Goal: Task Accomplishment & Management: Complete application form

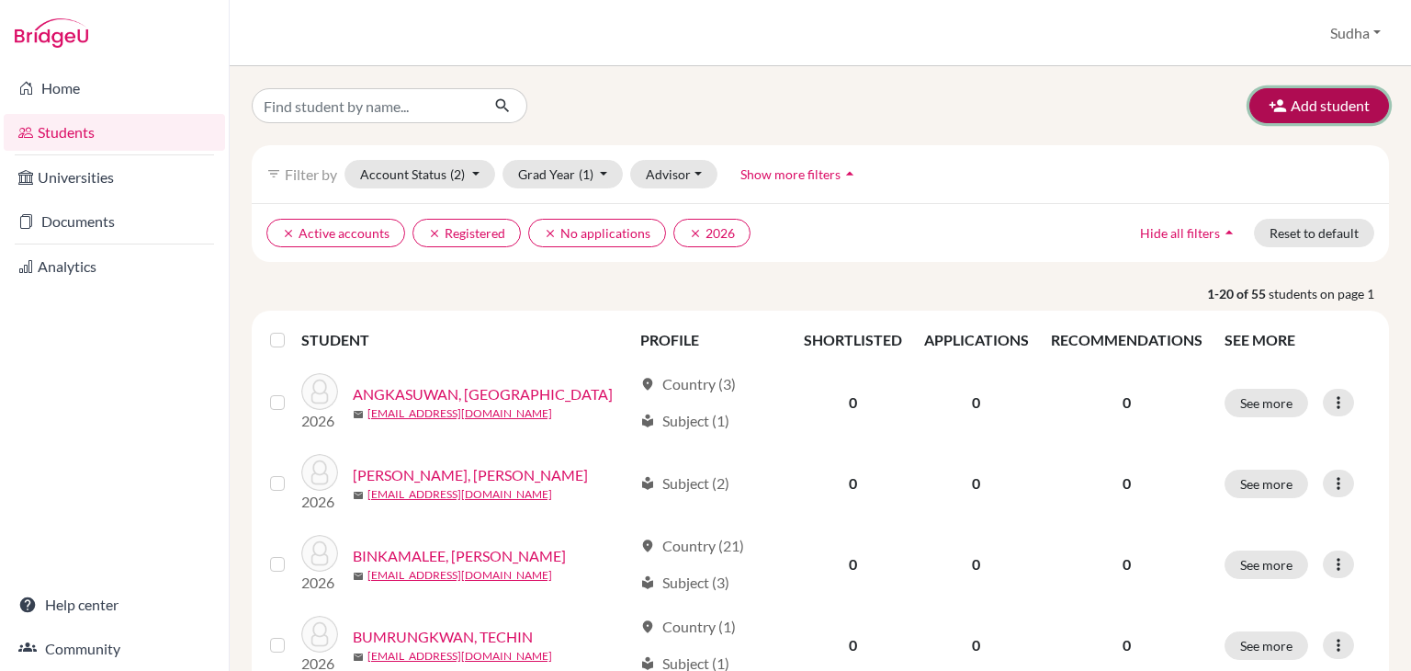
click at [1288, 107] on button "Add student" at bounding box center [1320, 105] width 140 height 35
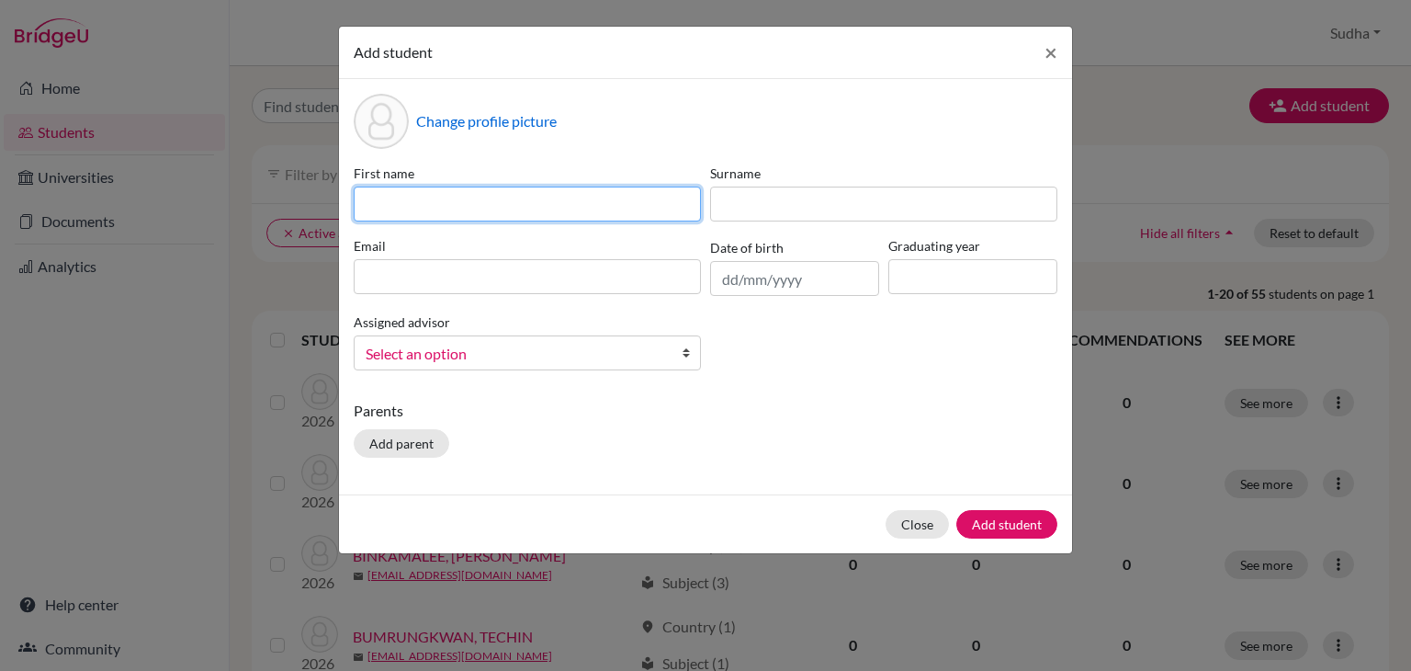
click at [379, 200] on input at bounding box center [527, 204] width 347 height 35
type input "Sudha Rani"
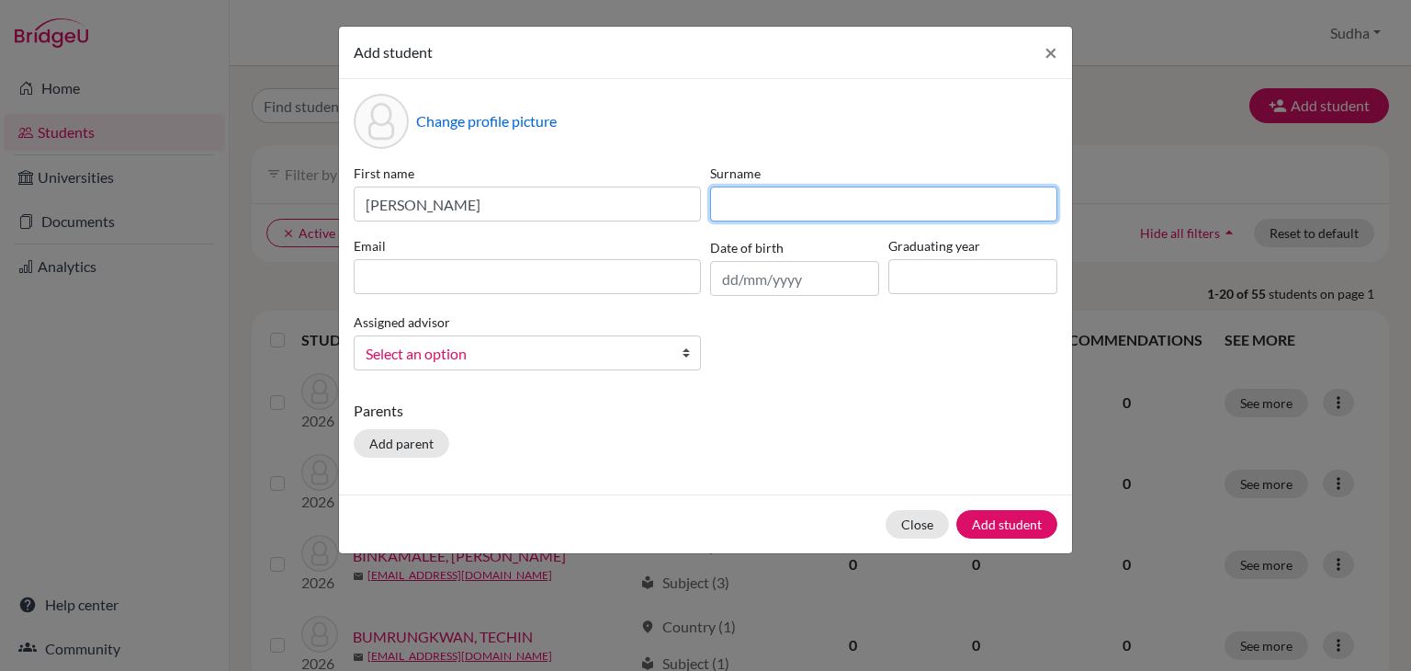
type input "Ebenezar"
type input "hshead@rais.ac.th"
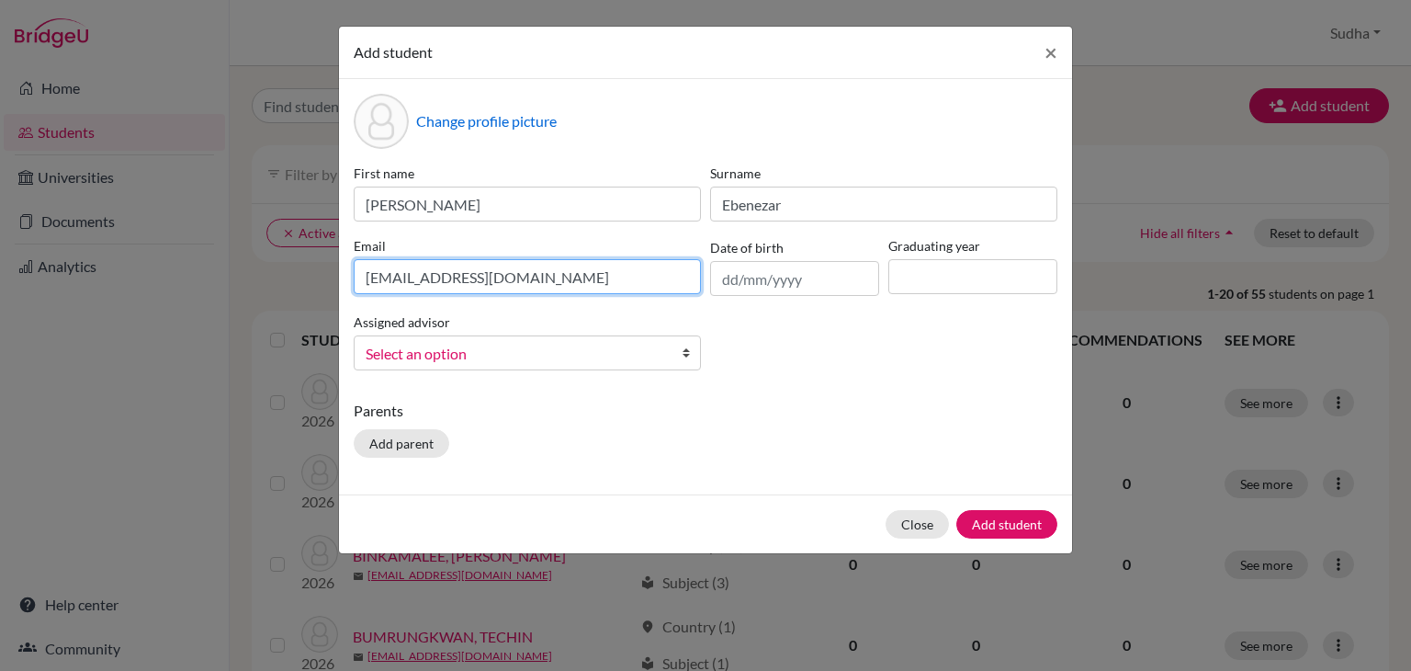
drag, startPoint x: 514, startPoint y: 284, endPoint x: 315, endPoint y: 273, distance: 198.8
click at [315, 273] on div "Add student × Change profile picture First name Sudha Rani Surname Ebenezar Ema…" at bounding box center [705, 335] width 1411 height 671
click at [811, 374] on div "First name Sudha Rani Surname Ebenezar Email hshead@rais.ac.th Date of birth Gr…" at bounding box center [705, 274] width 713 height 221
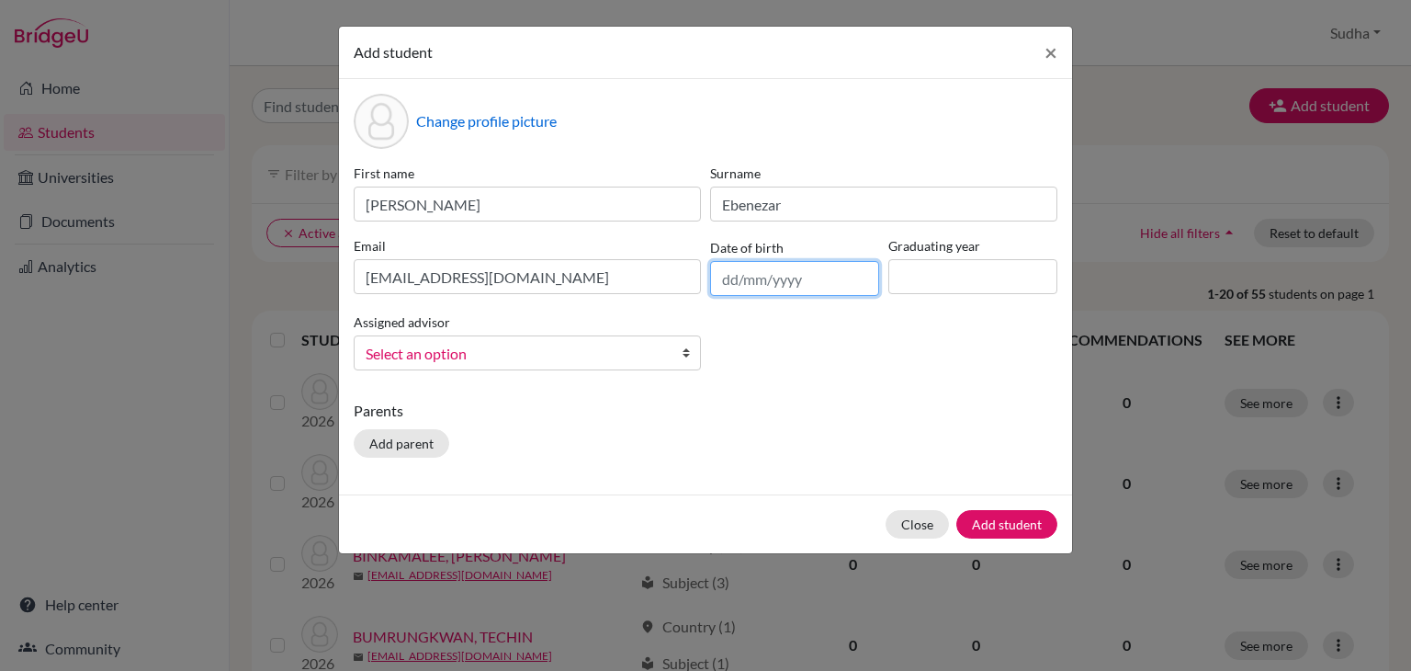
click at [812, 283] on input "text" at bounding box center [794, 278] width 169 height 35
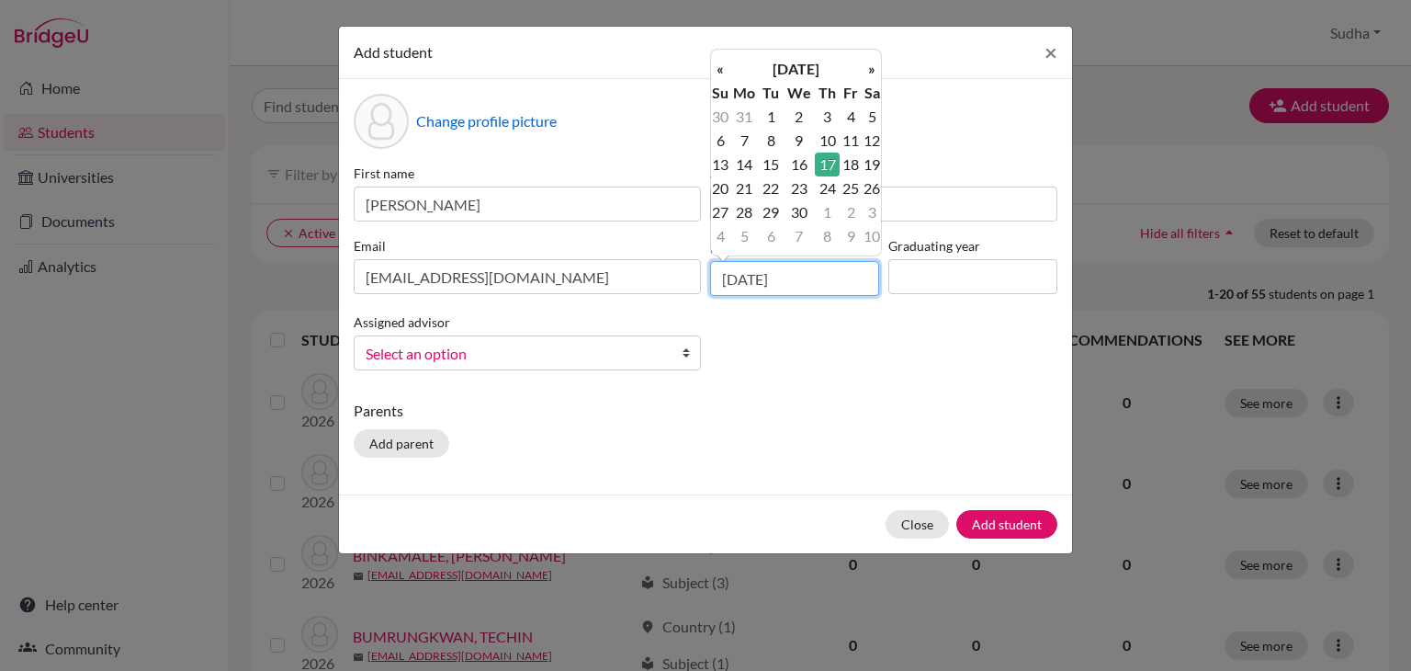
type input "[DATE]"
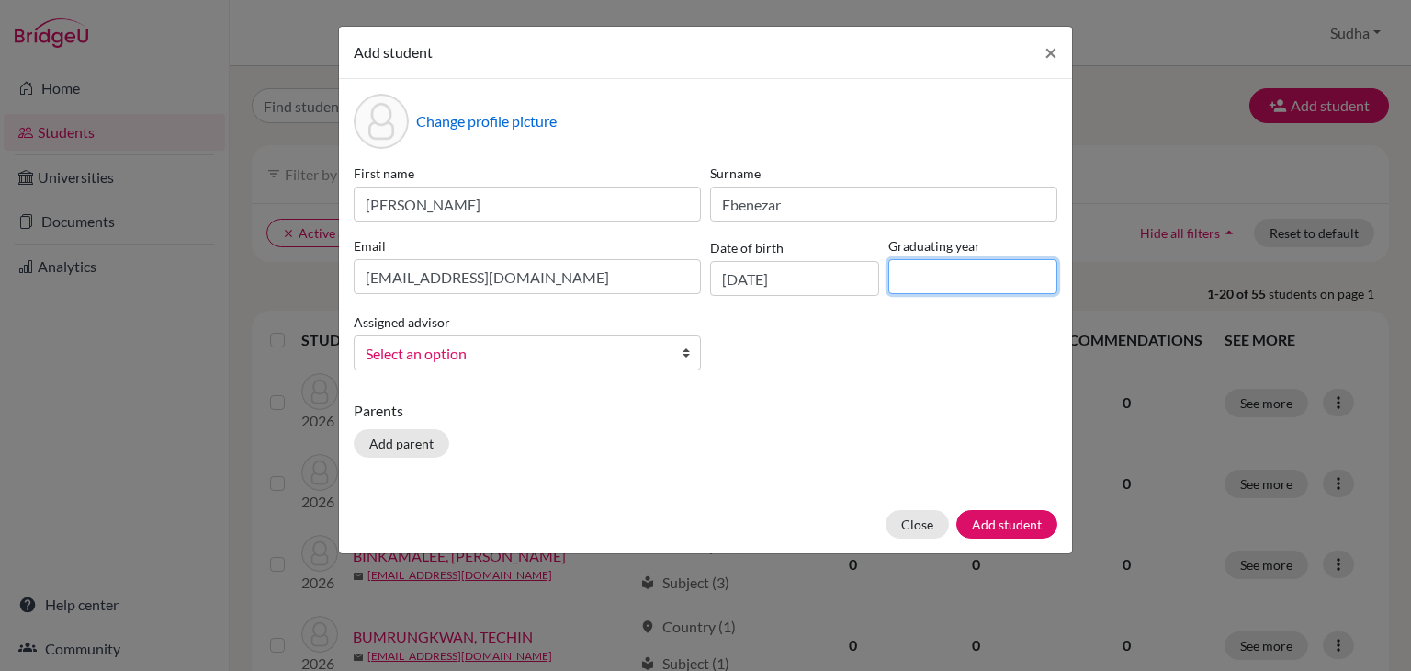
click at [927, 277] on input at bounding box center [972, 276] width 169 height 35
type input "2027"
click at [687, 356] on b at bounding box center [691, 352] width 18 height 33
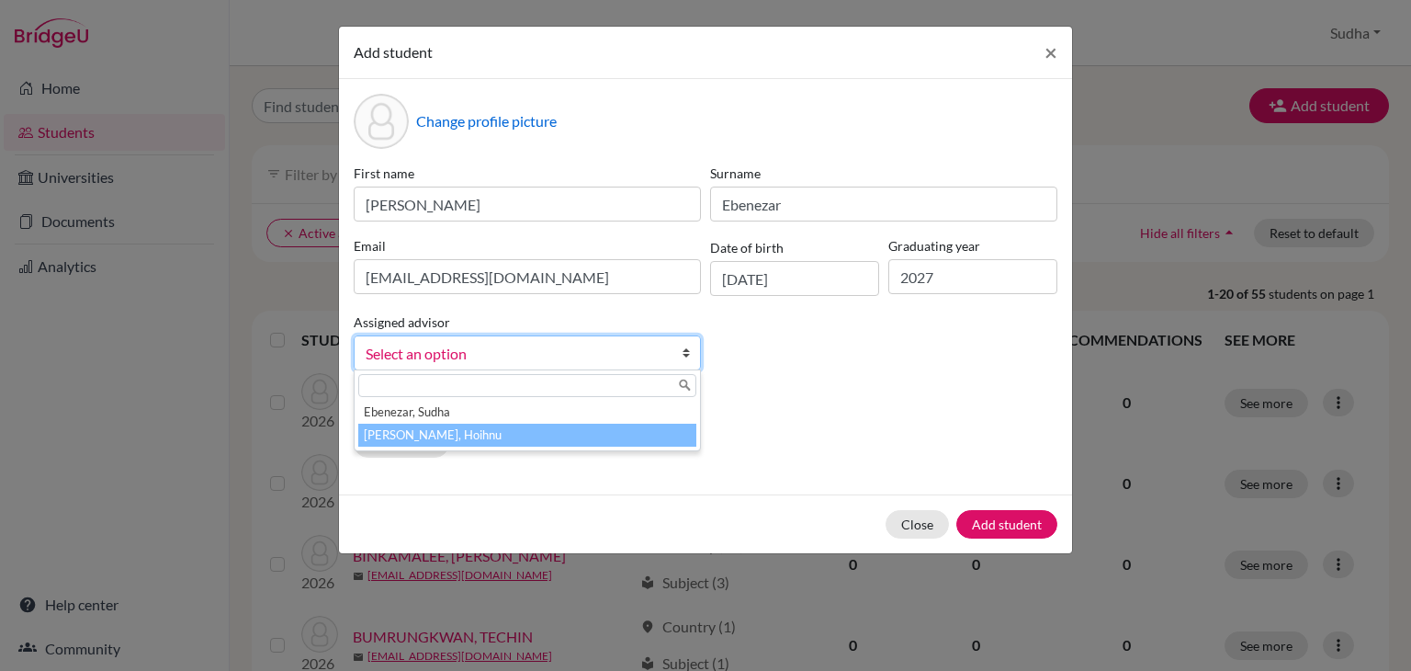
click at [634, 440] on li "[PERSON_NAME], Hoihnu" at bounding box center [527, 435] width 338 height 23
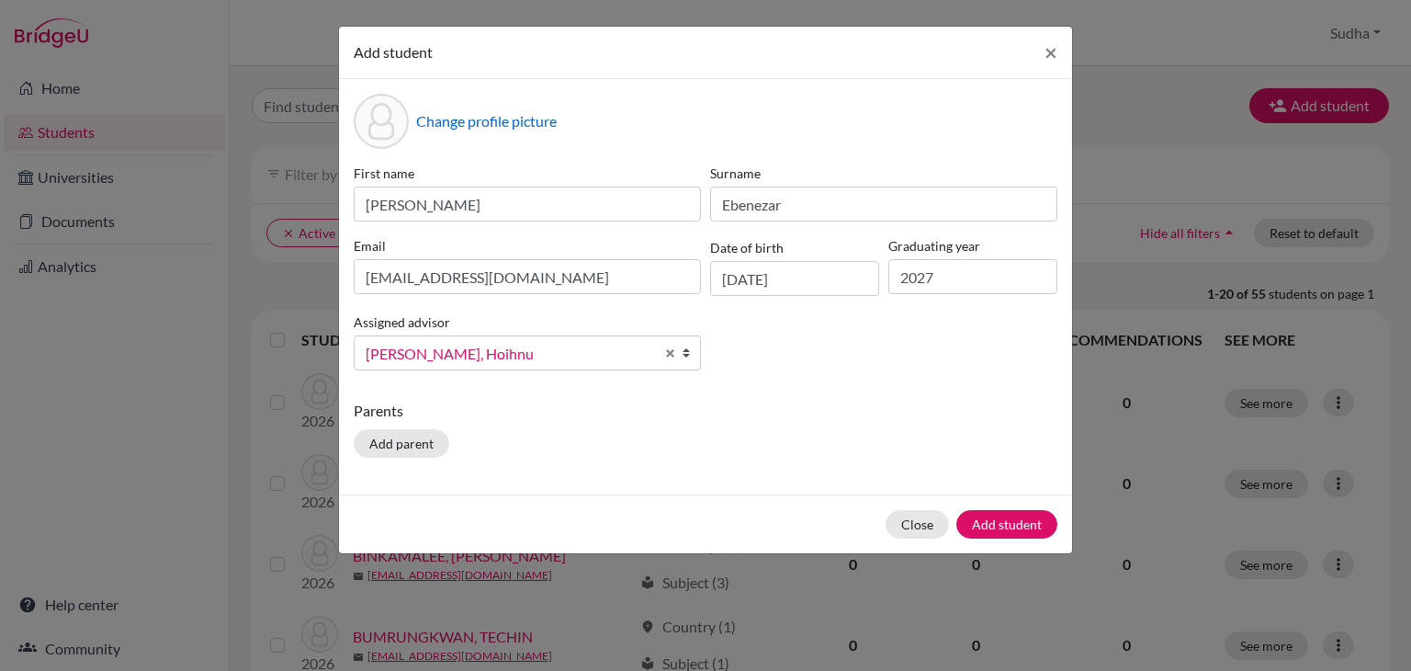
click at [794, 440] on div "Parents Add parent" at bounding box center [706, 432] width 704 height 65
click at [990, 524] on button "Add student" at bounding box center [1006, 524] width 101 height 28
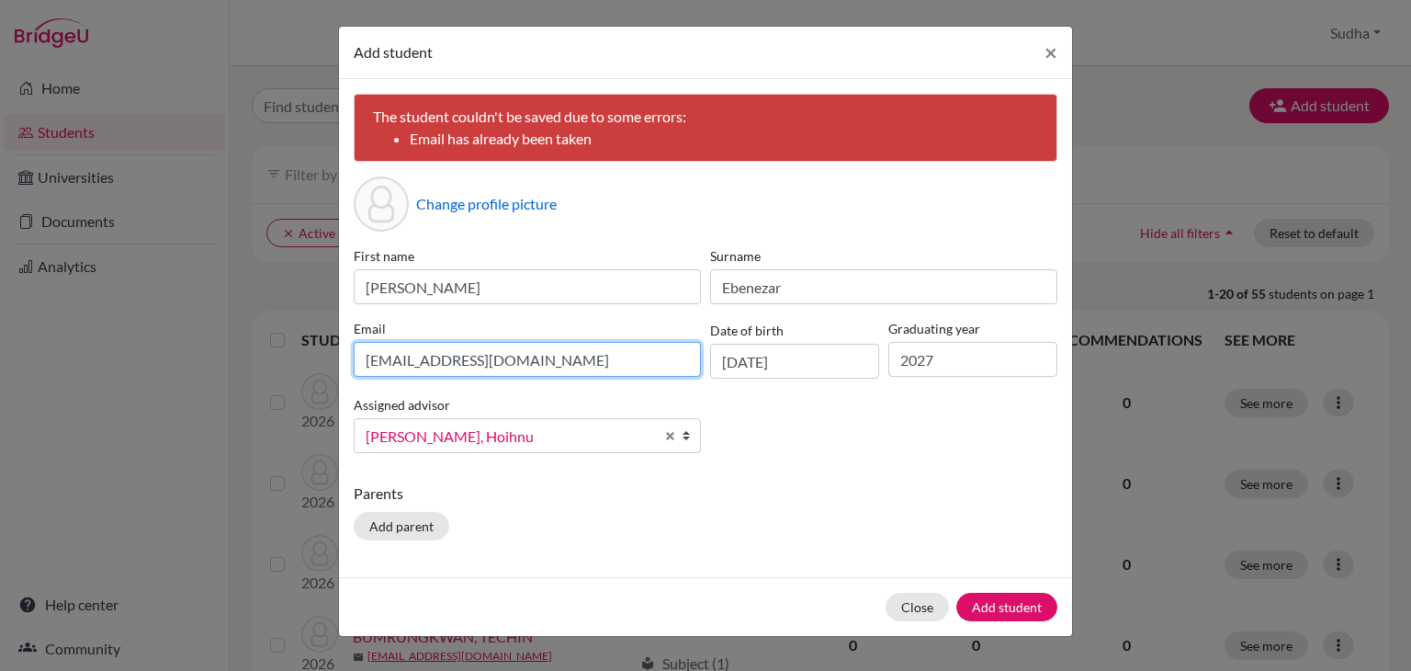
drag, startPoint x: 491, startPoint y: 356, endPoint x: 354, endPoint y: 357, distance: 136.9
click at [354, 357] on input "hshead@rais.ac.th" at bounding box center [527, 359] width 347 height 35
type input "mrs.sudharani"
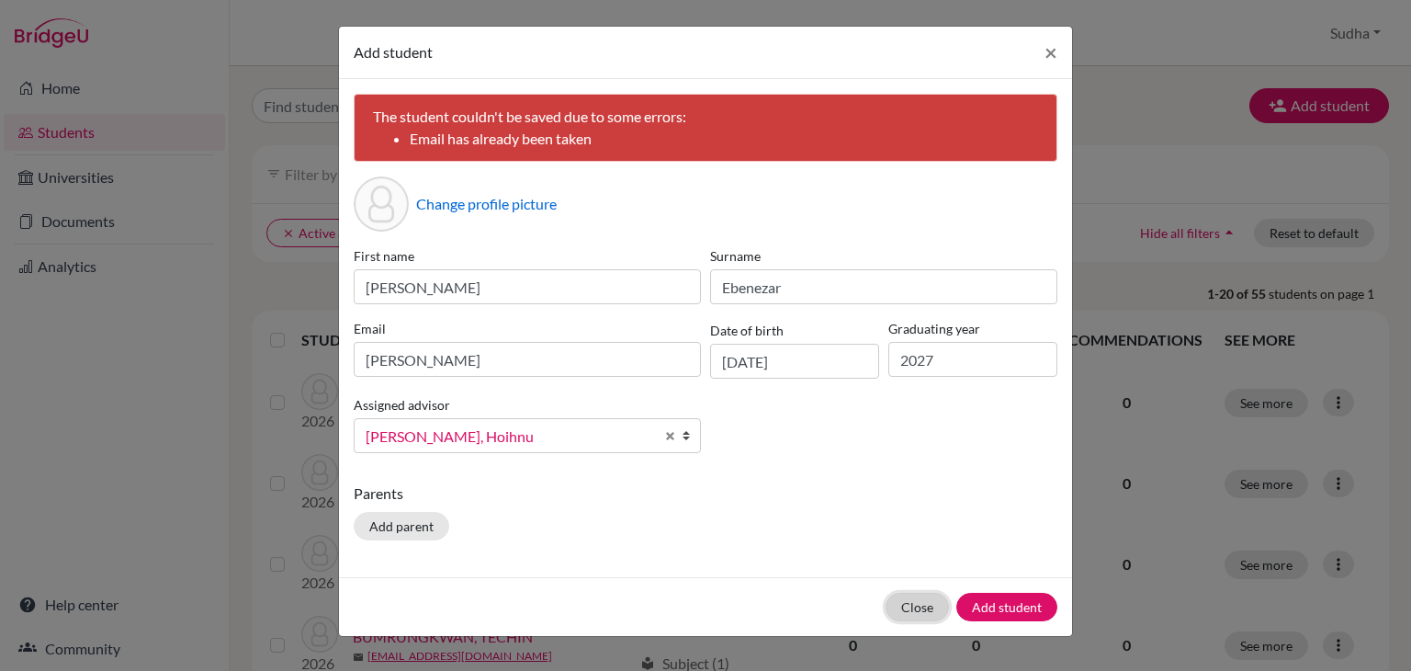
click at [913, 601] on div "Close Add student" at bounding box center [705, 606] width 733 height 59
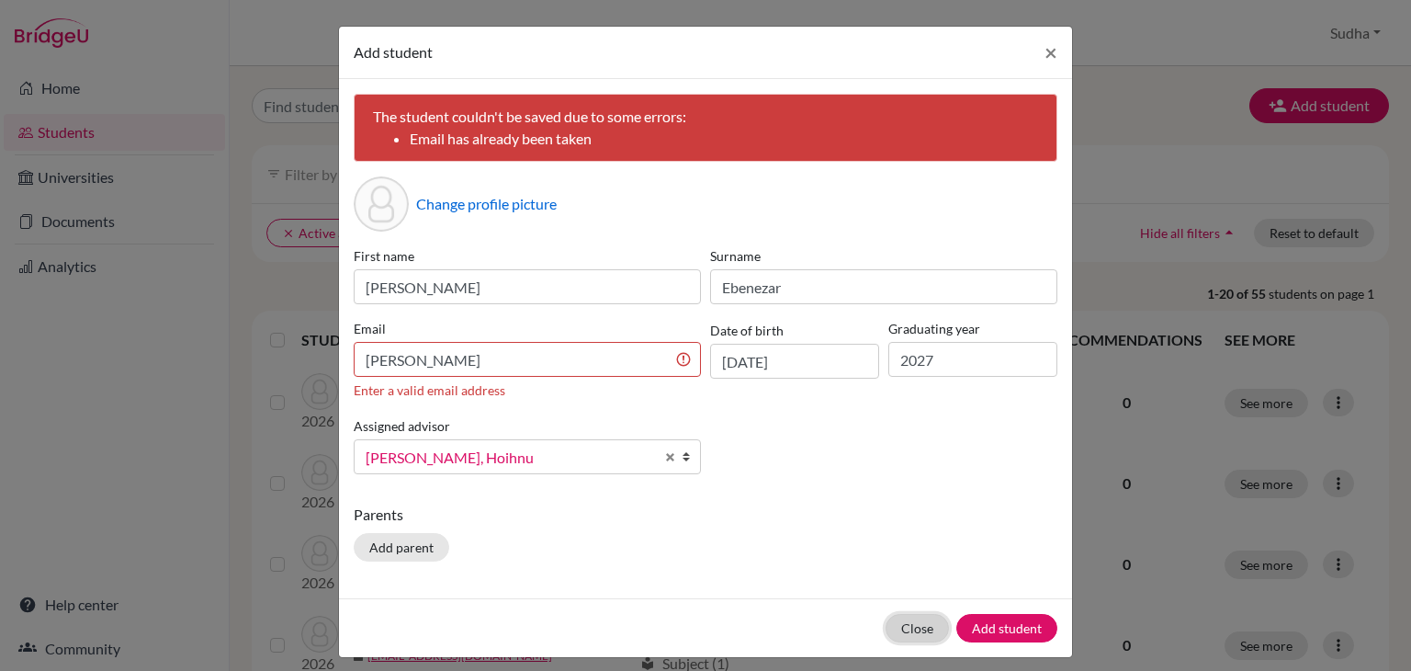
click at [915, 629] on button "Close" at bounding box center [917, 628] width 63 height 28
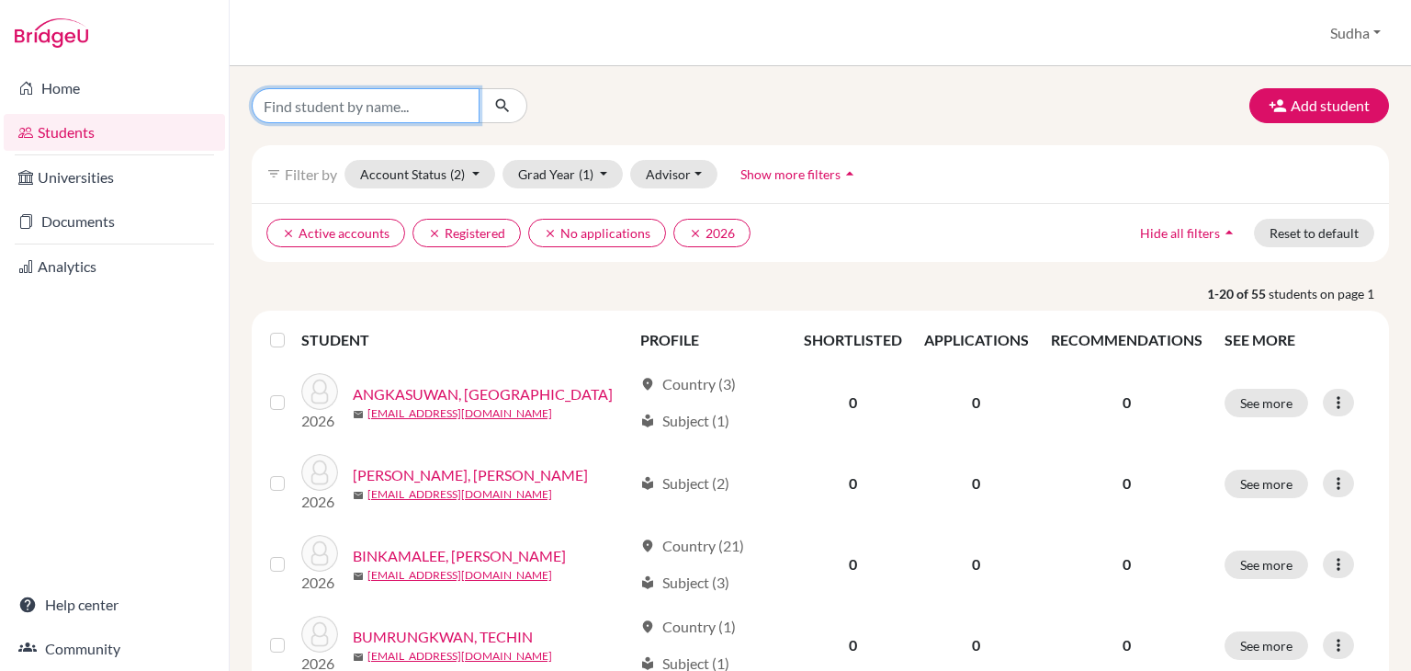
click at [342, 107] on input "Find student by name..." at bounding box center [366, 105] width 228 height 35
type input "Sudha"
click at [508, 106] on icon "submit" at bounding box center [502, 105] width 18 height 18
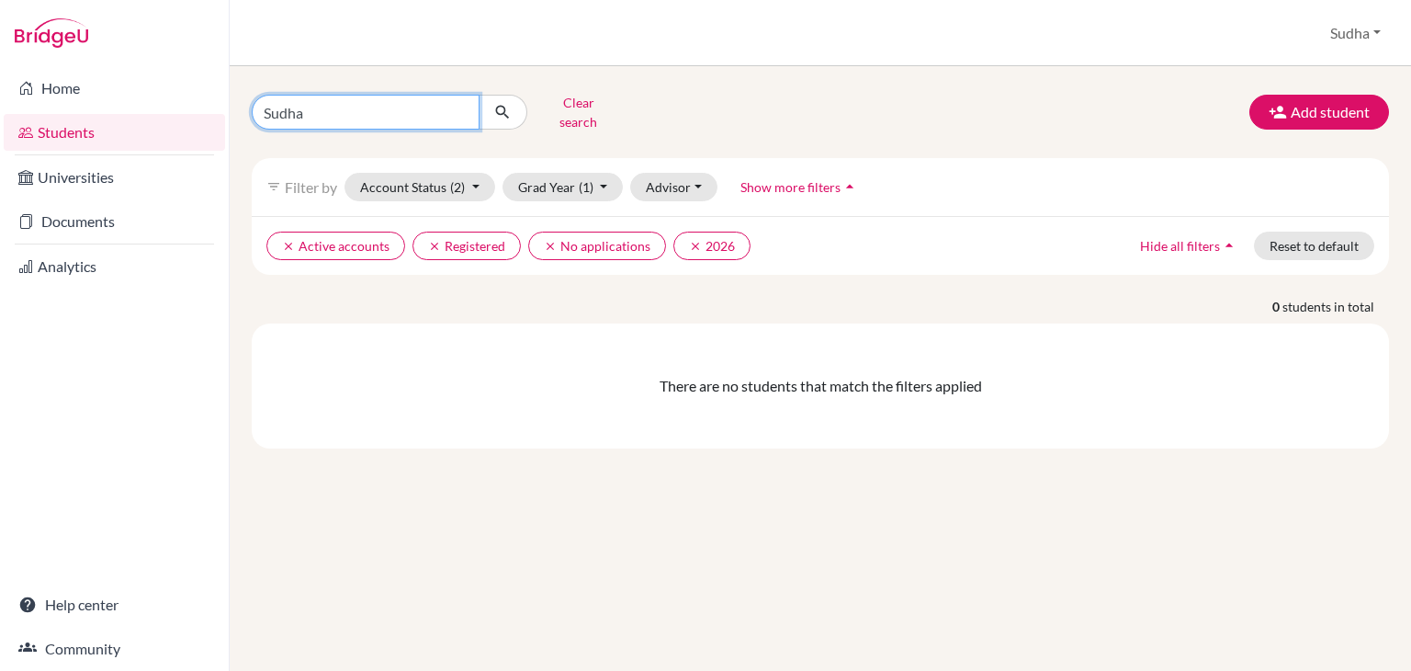
click at [339, 114] on input "Sudha" at bounding box center [366, 112] width 228 height 35
type input "Sudharani"
click button "submit" at bounding box center [503, 112] width 49 height 35
drag, startPoint x: 348, startPoint y: 104, endPoint x: 245, endPoint y: 101, distance: 102.9
click at [245, 101] on div "Sudharani Clear search" at bounding box center [432, 112] width 389 height 48
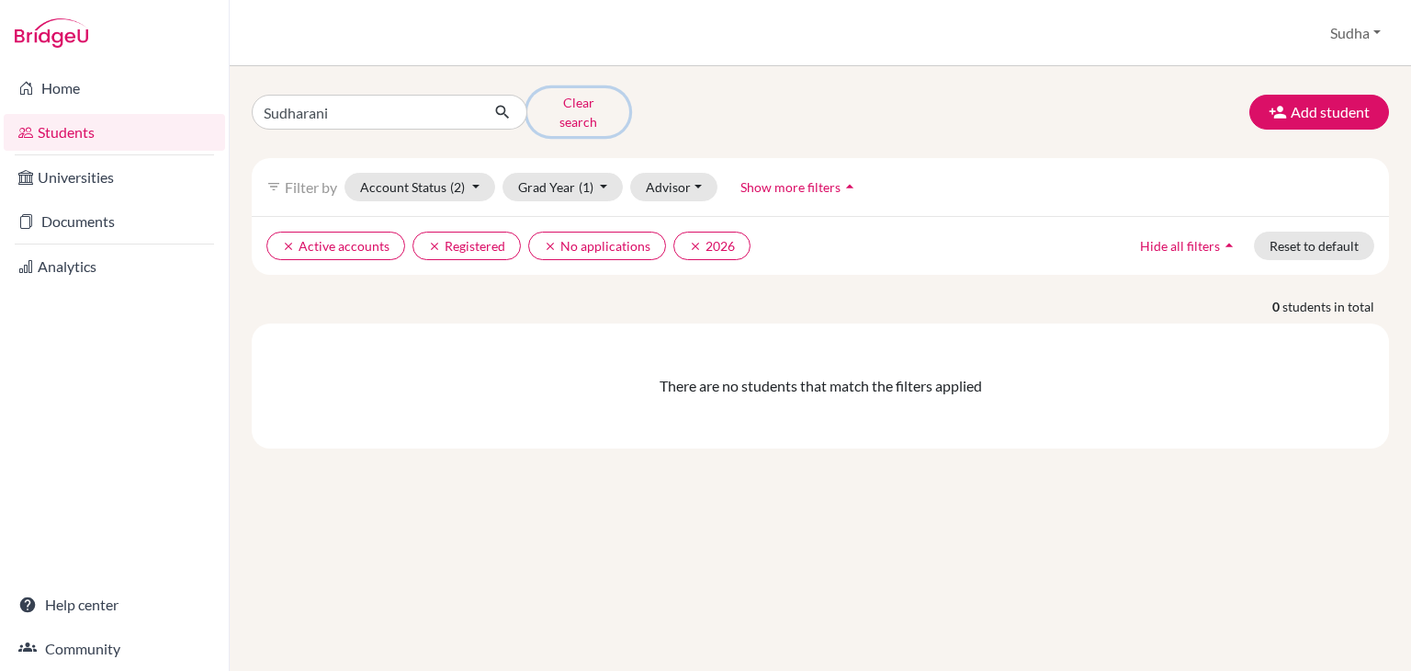
click at [594, 106] on button "Clear search" at bounding box center [578, 112] width 102 height 48
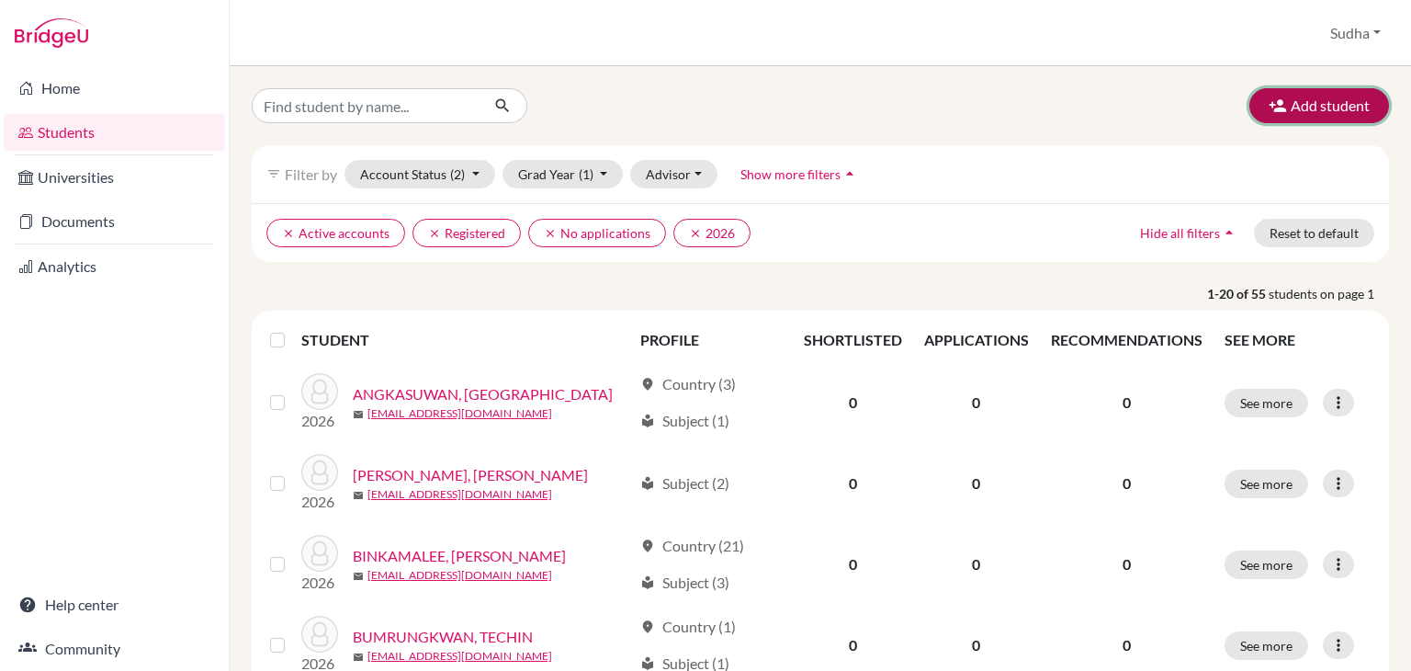
click at [1304, 104] on button "Add student" at bounding box center [1320, 105] width 140 height 35
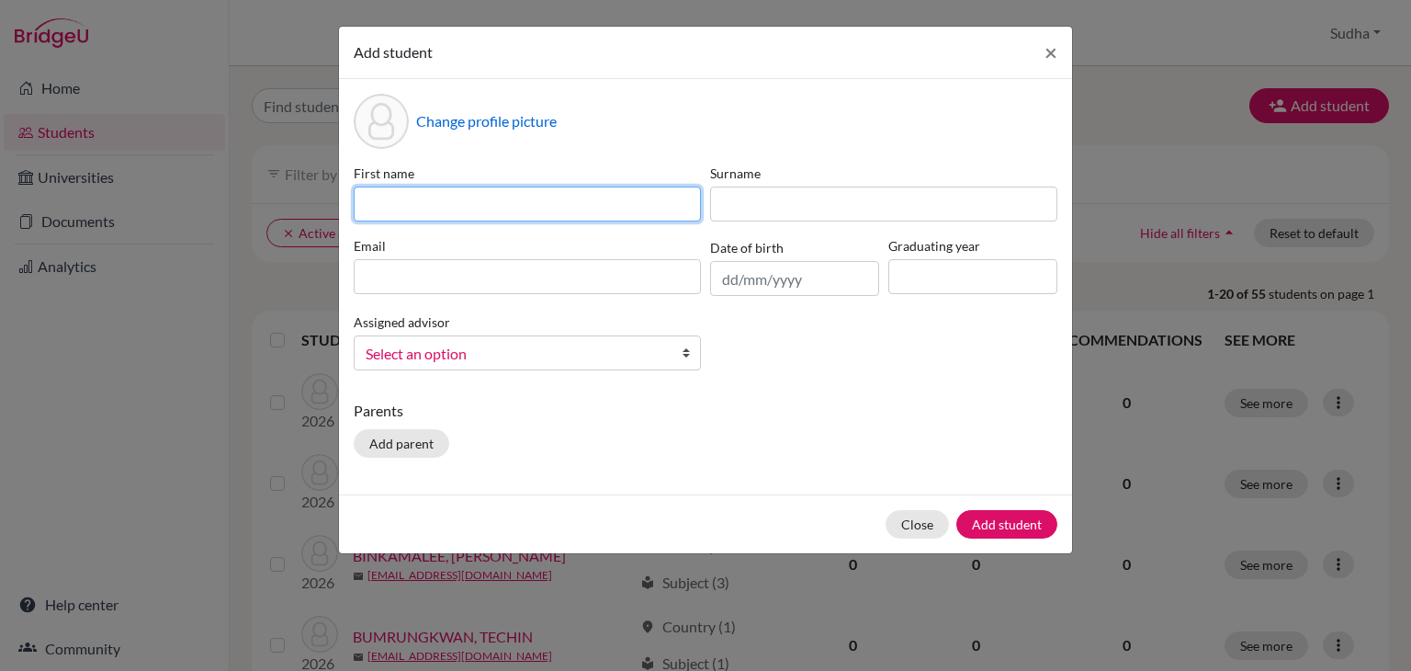
click at [495, 204] on input at bounding box center [527, 204] width 347 height 35
type input "Sudha"
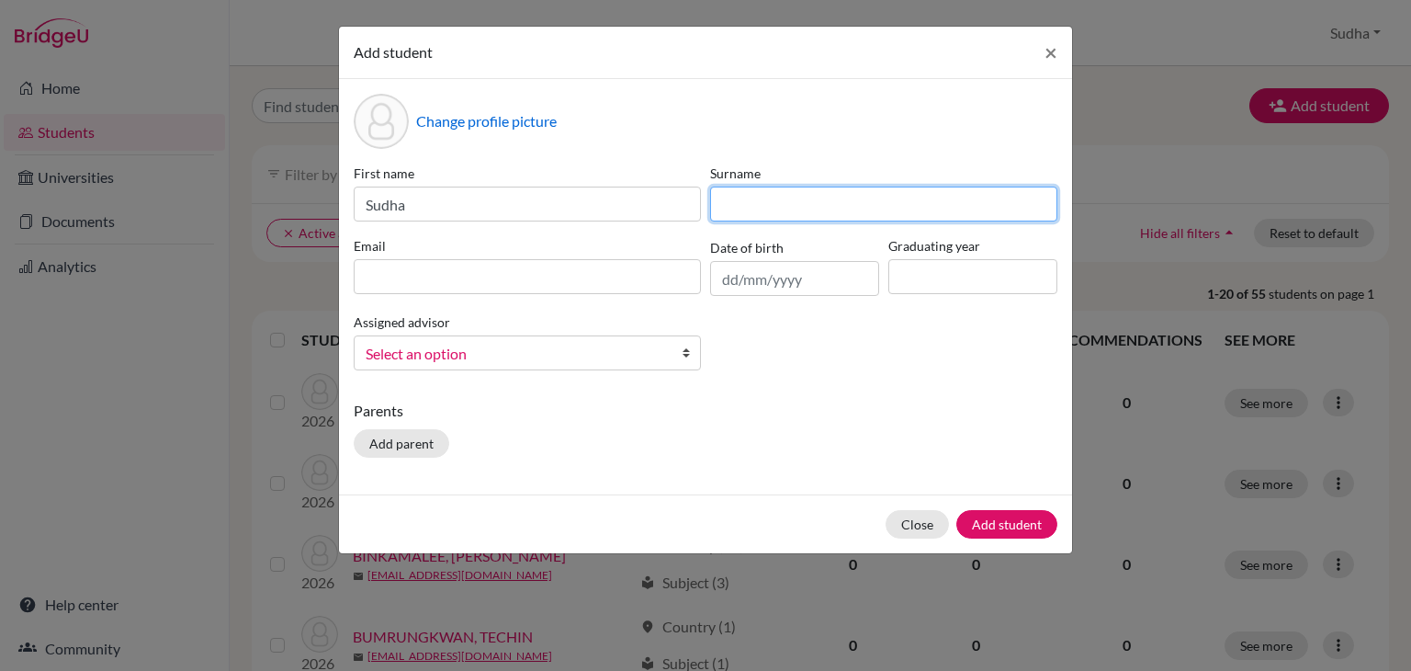
click at [741, 198] on input at bounding box center [883, 204] width 347 height 35
type input "Ebenezar"
type input "hshead@rais.ac.th"
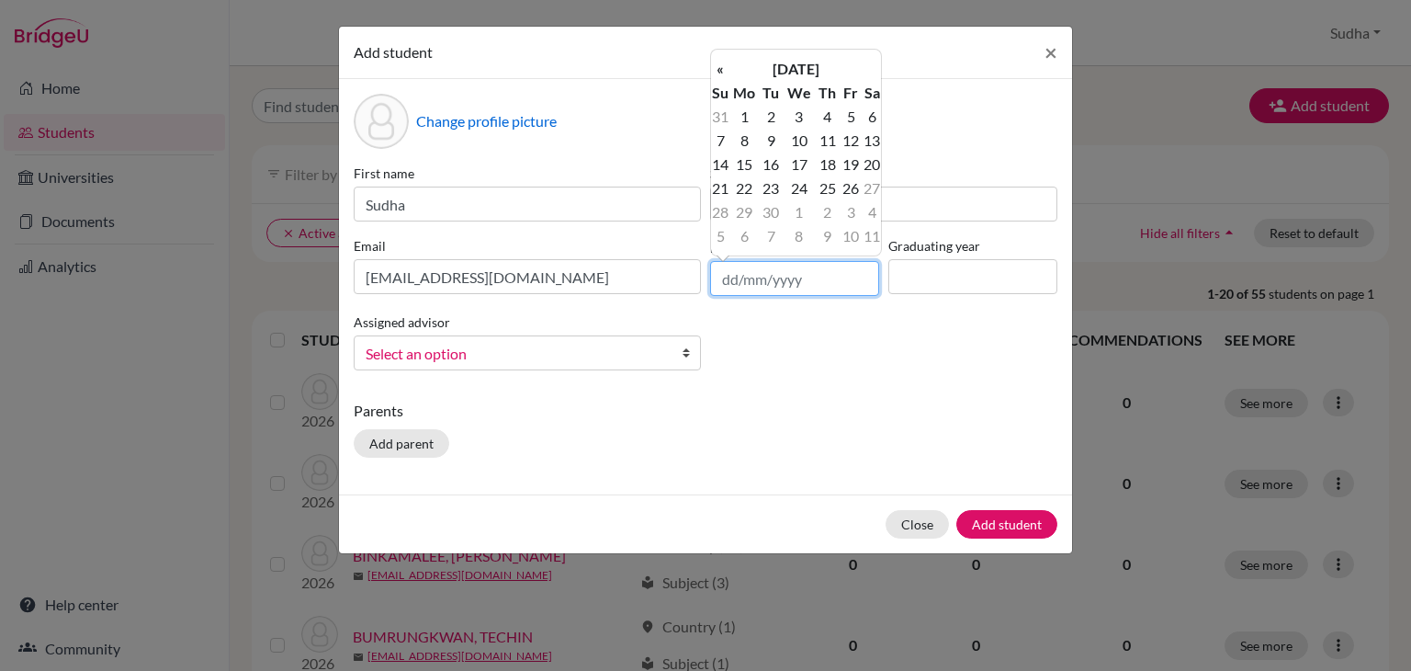
click at [771, 284] on input "text" at bounding box center [794, 278] width 169 height 35
type input "[DATE]"
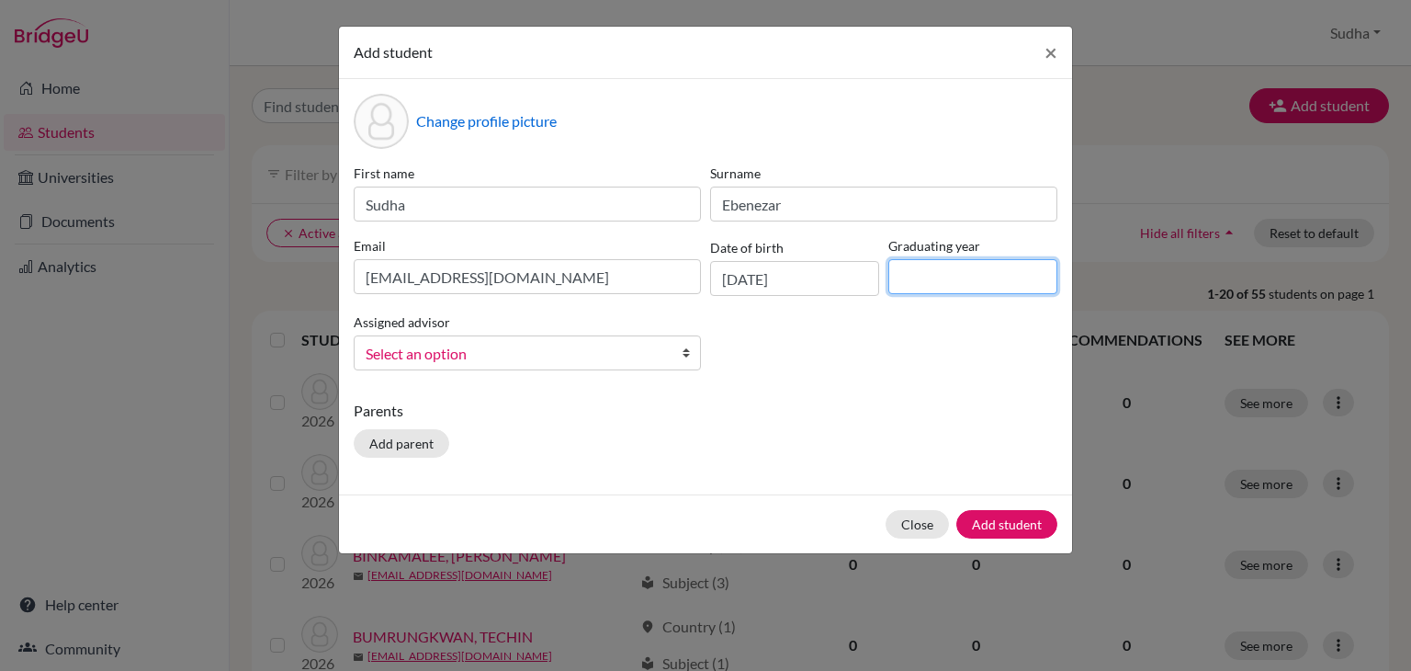
drag, startPoint x: 932, startPoint y: 272, endPoint x: 945, endPoint y: 282, distance: 16.4
click at [933, 273] on input at bounding box center [972, 276] width 169 height 35
type input "2026"
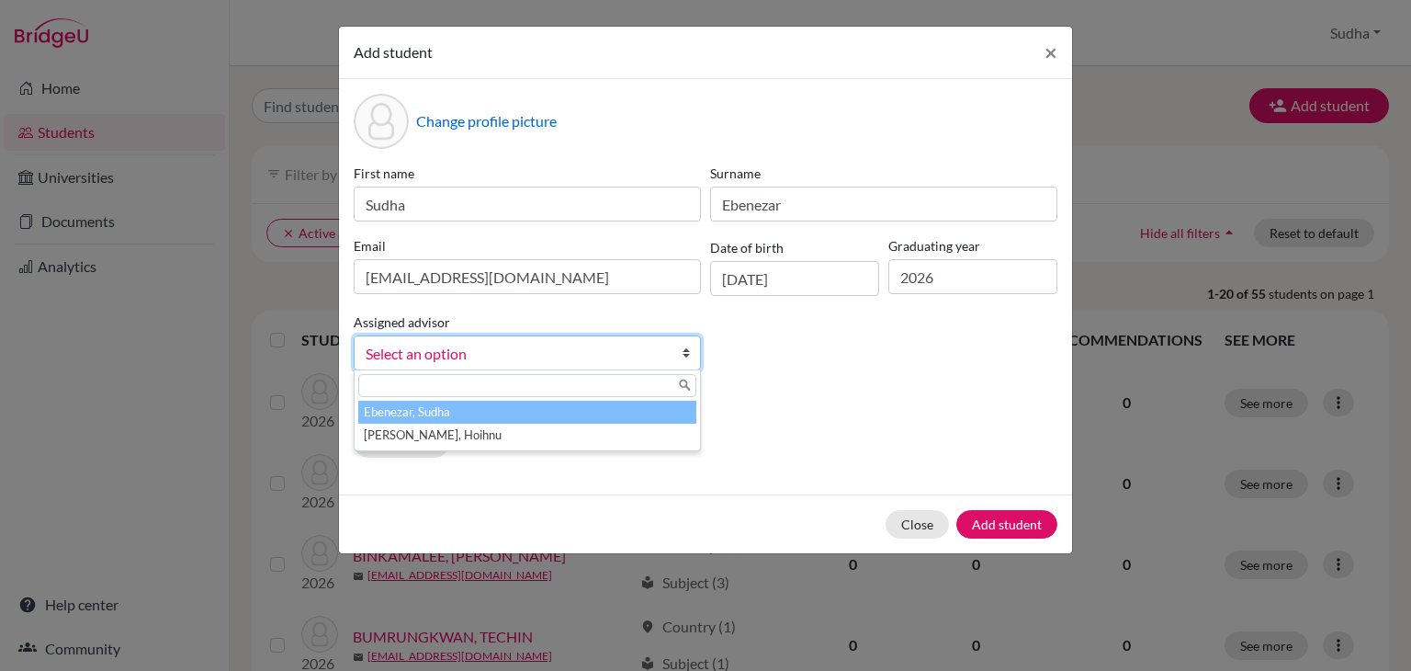
click at [685, 354] on b at bounding box center [691, 352] width 18 height 33
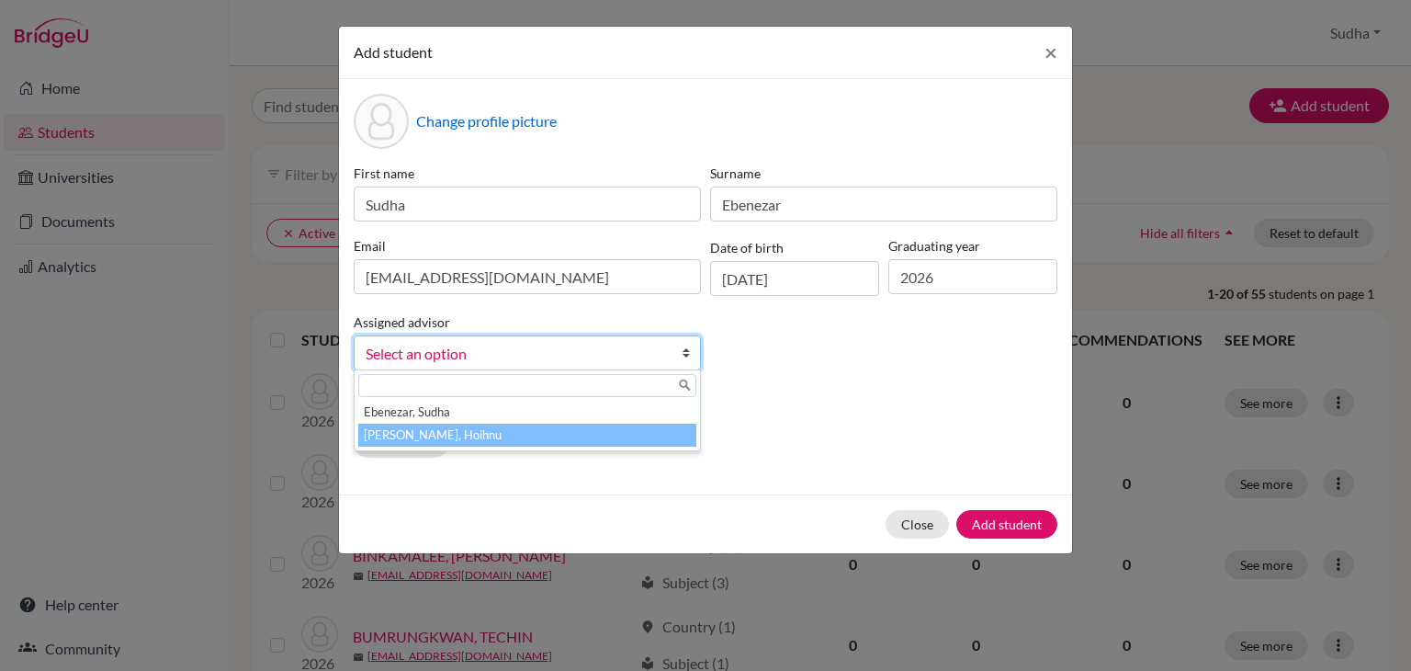
click at [629, 441] on li "[PERSON_NAME], Hoihnu" at bounding box center [527, 435] width 338 height 23
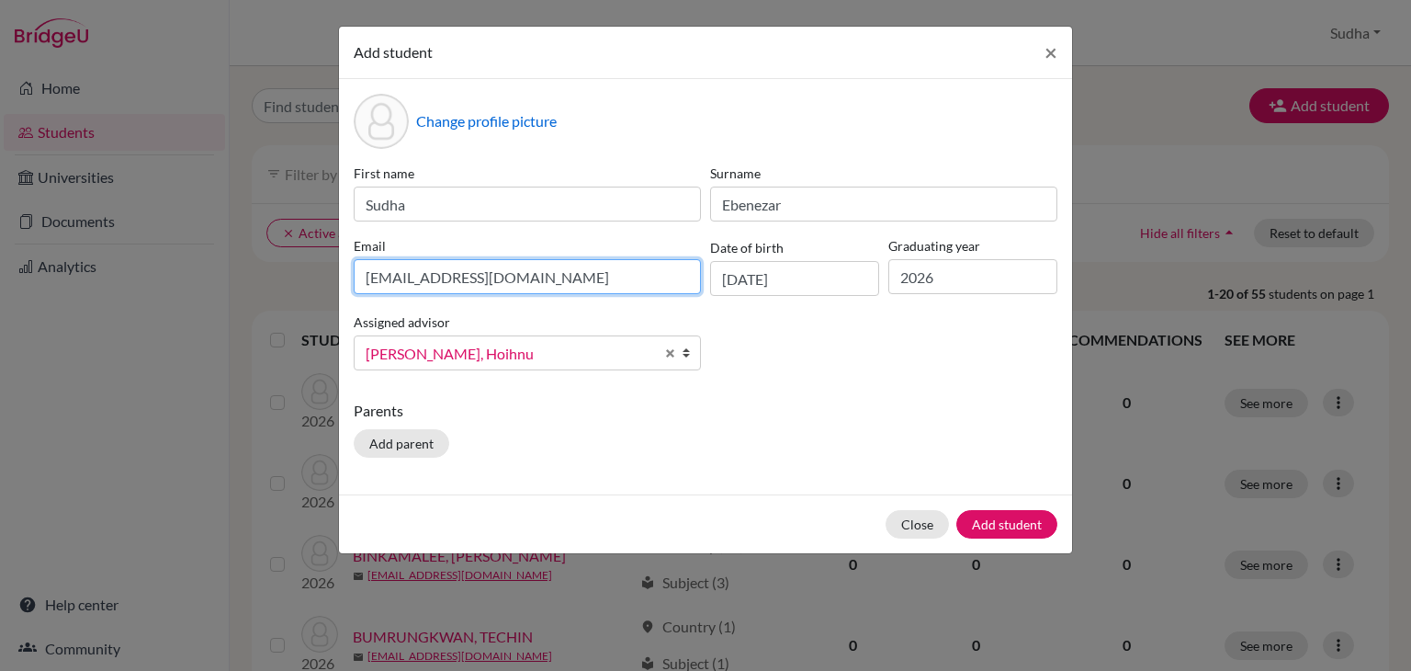
drag, startPoint x: 500, startPoint y: 277, endPoint x: 322, endPoint y: 271, distance: 177.4
click at [322, 271] on div "Add student × Change profile picture First name Sudha Surname Ebenezar Email hs…" at bounding box center [705, 335] width 1411 height 671
type input "mrs.sudharani@rais.ac.th"
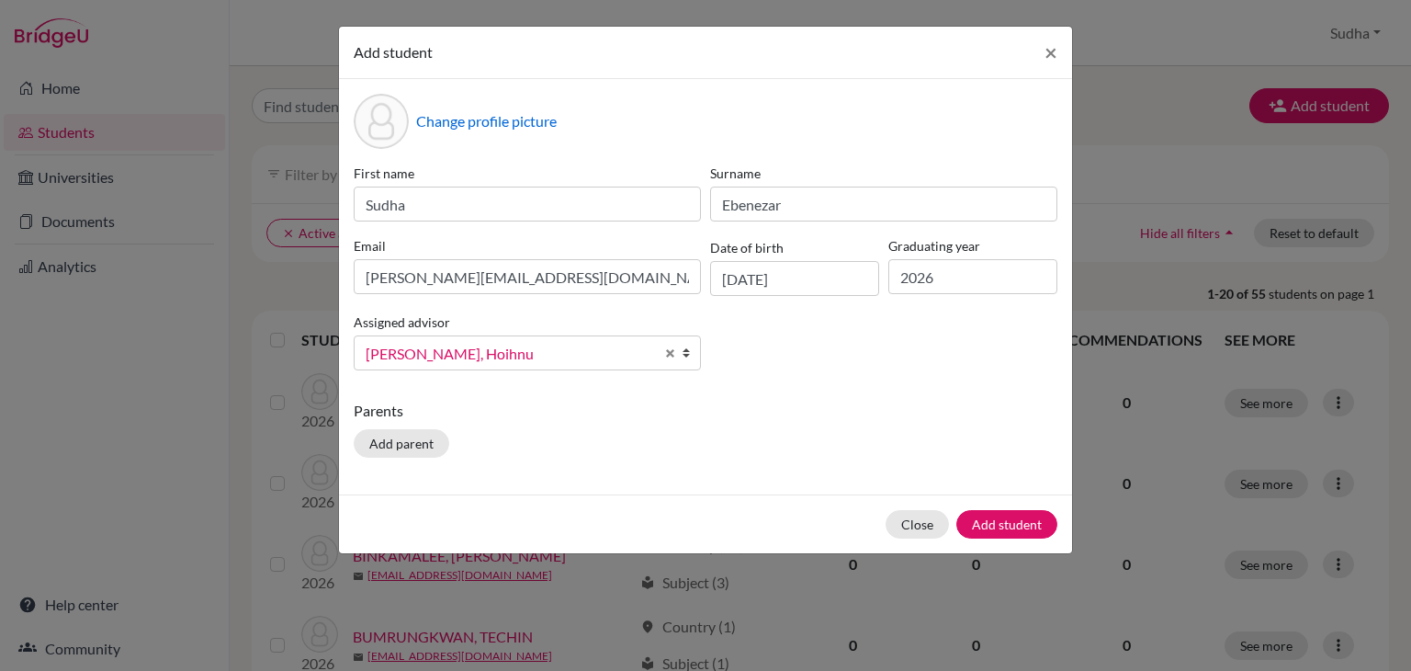
click at [724, 391] on div "Change profile picture First name Sudha Surname Ebenezar Email mrs.sudharani@ra…" at bounding box center [705, 286] width 733 height 415
click at [1000, 523] on button "Add student" at bounding box center [1006, 524] width 101 height 28
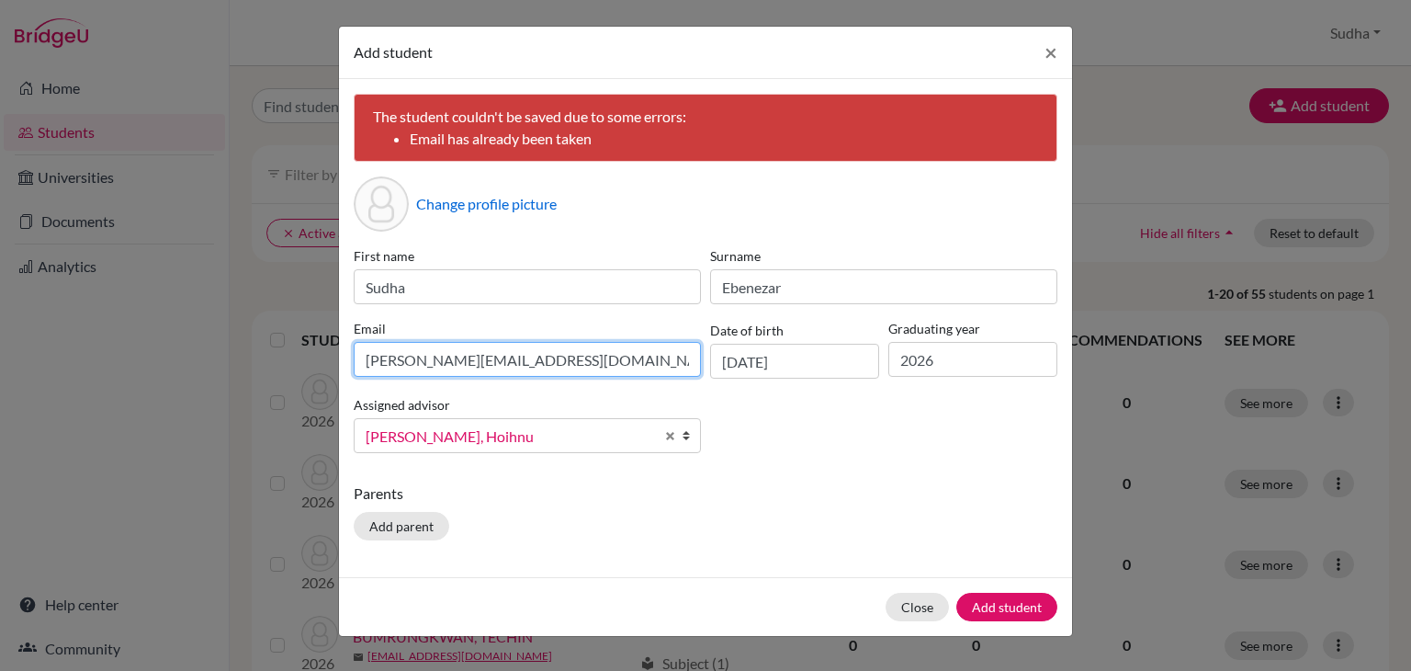
drag, startPoint x: 537, startPoint y: 362, endPoint x: 345, endPoint y: 362, distance: 192.0
click at [345, 362] on div "The student couldn't be saved due to some errors: Email has already been taken …" at bounding box center [705, 328] width 733 height 498
click at [913, 606] on button "Close" at bounding box center [917, 607] width 63 height 28
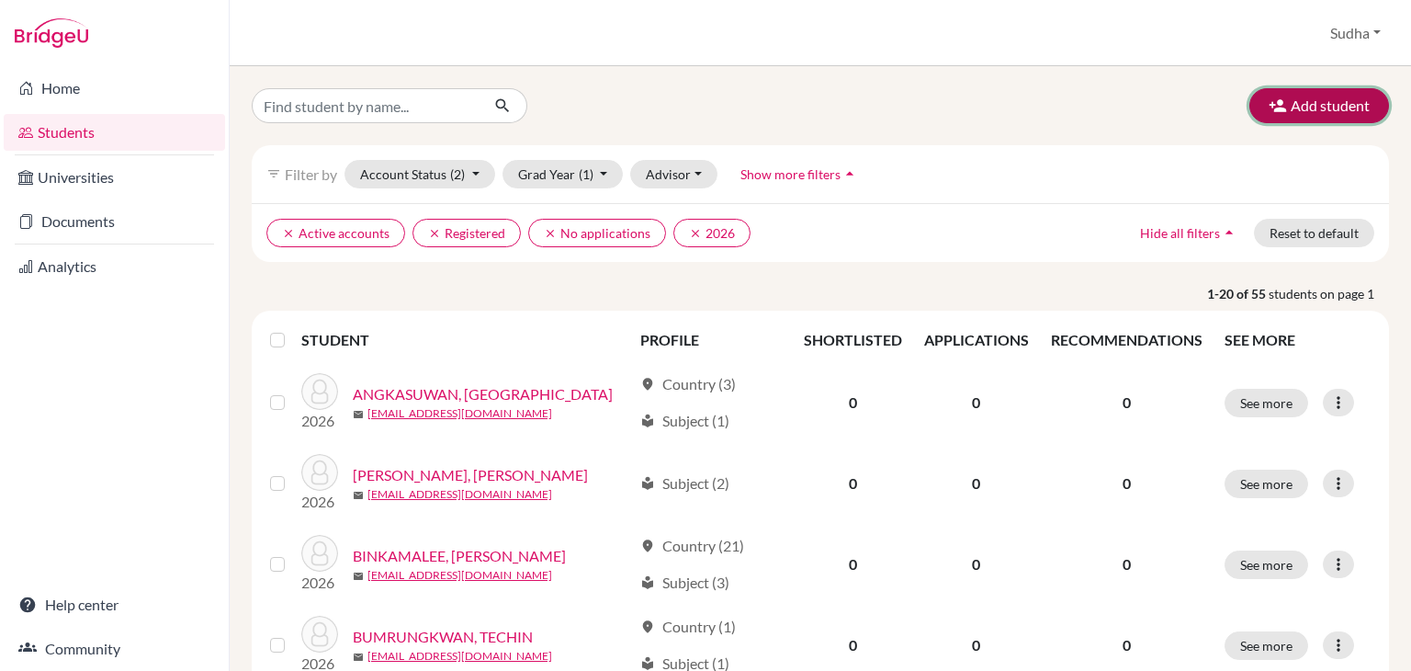
click at [1318, 102] on button "Add student" at bounding box center [1320, 105] width 140 height 35
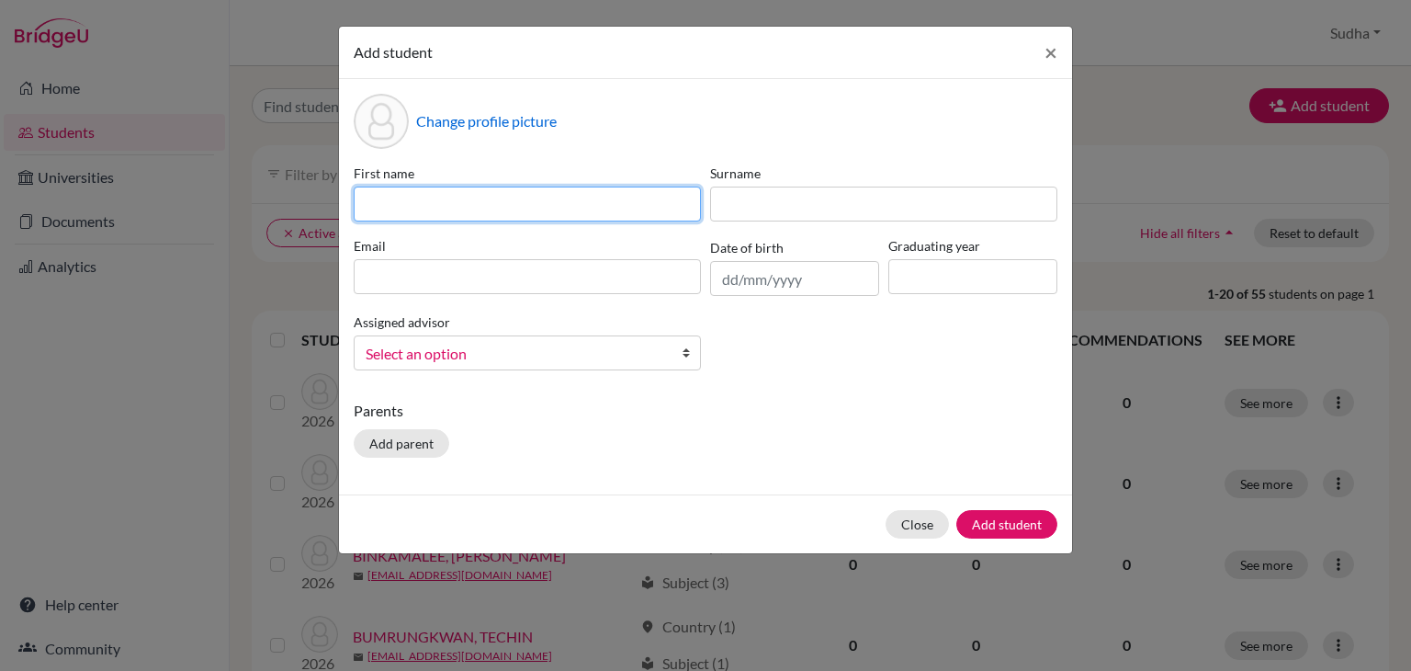
click at [382, 201] on input at bounding box center [527, 204] width 347 height 35
type input "[PERSON_NAME]"
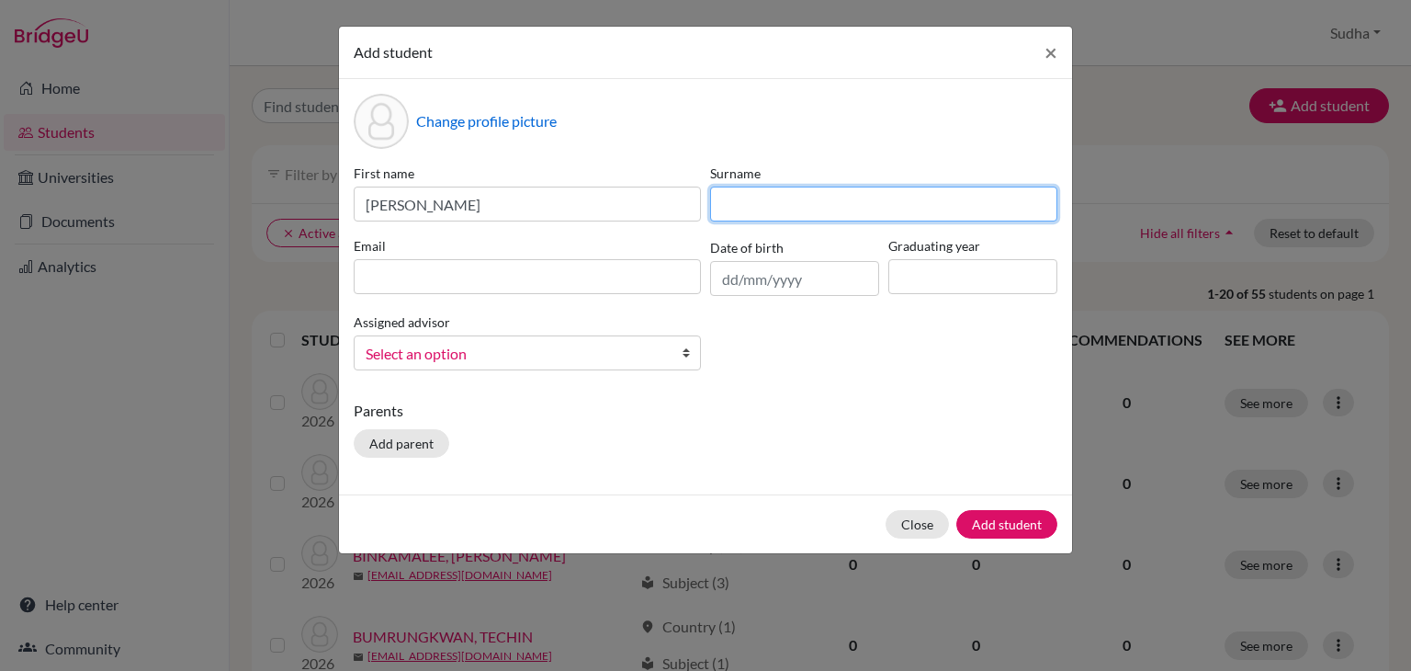
drag, startPoint x: 764, startPoint y: 205, endPoint x: 796, endPoint y: 268, distance: 71.1
click at [764, 205] on input at bounding box center [883, 204] width 347 height 35
type input "Ebenezar"
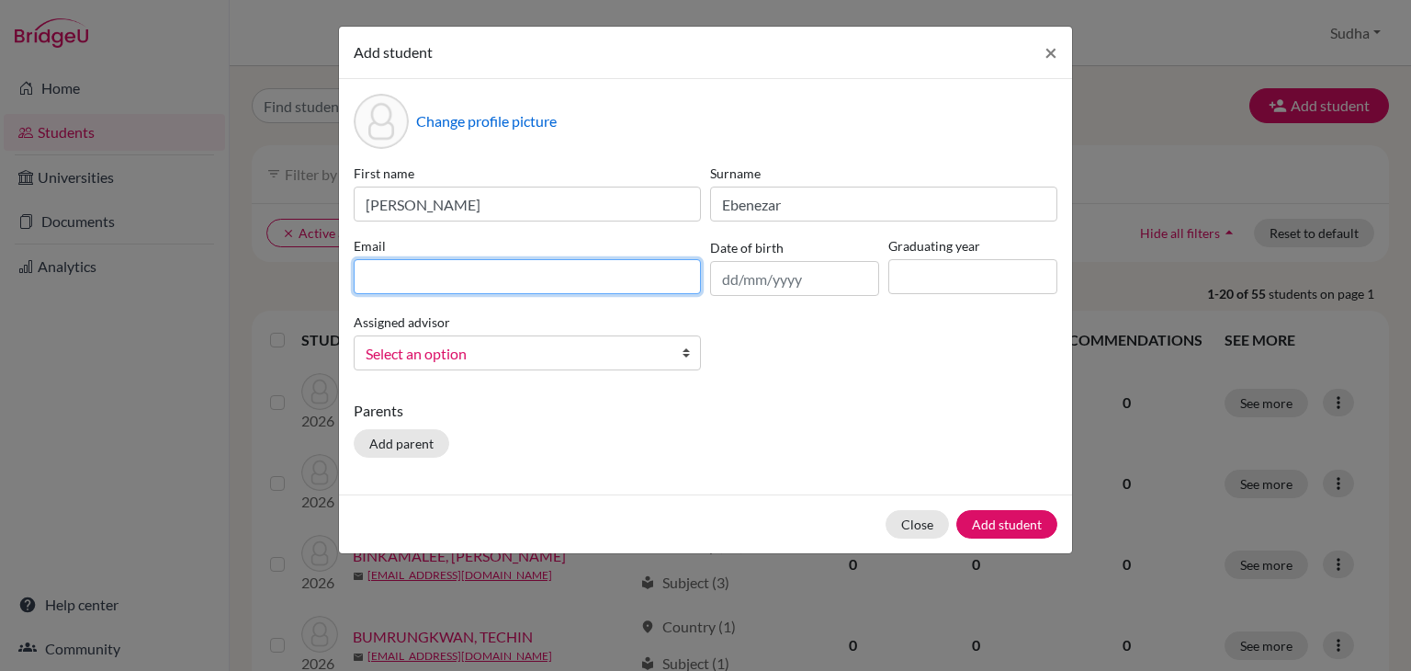
click at [452, 272] on input at bounding box center [527, 276] width 347 height 35
type input "[EMAIL_ADDRESS][DOMAIN_NAME]"
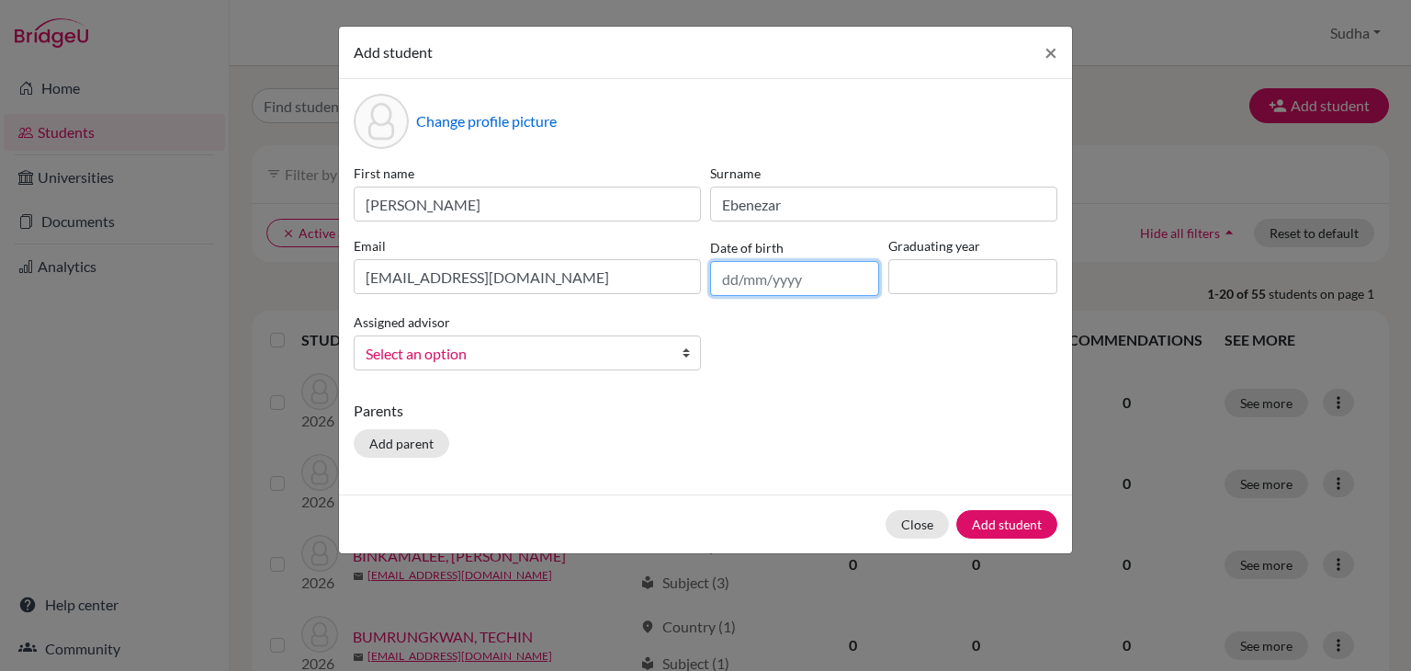
click at [809, 284] on input "text" at bounding box center [794, 278] width 169 height 35
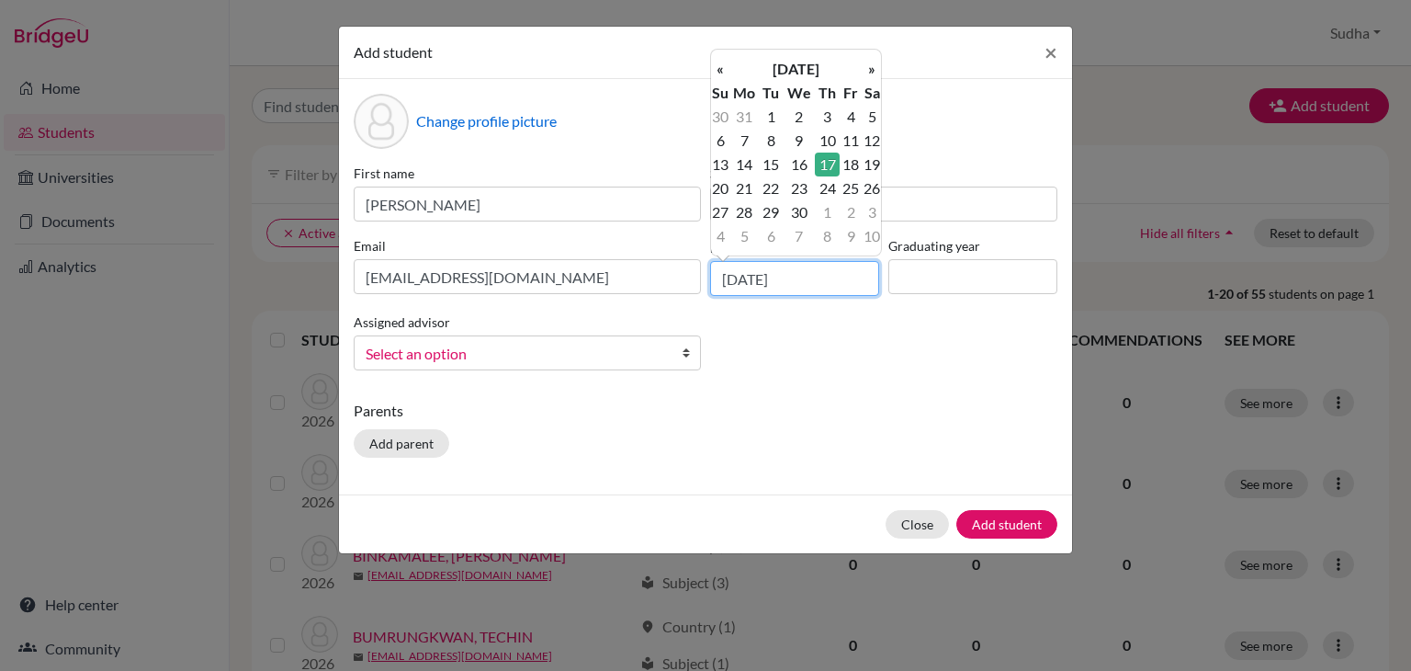
click at [735, 284] on input "[DATE]" at bounding box center [794, 278] width 169 height 35
click at [757, 280] on input "[DATE]" at bounding box center [794, 278] width 169 height 35
type input "[DATE]"
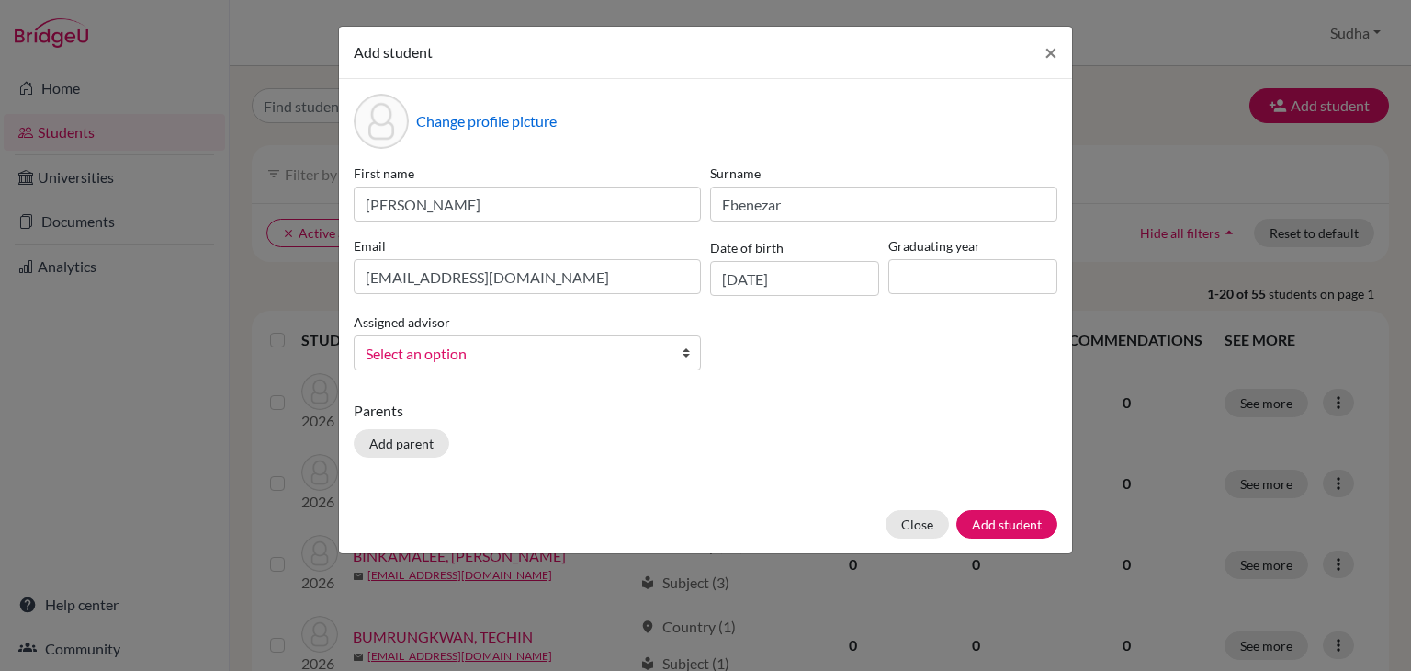
drag, startPoint x: 742, startPoint y: 357, endPoint x: 911, endPoint y: 359, distance: 168.1
click at [742, 357] on div "First name [PERSON_NAME] Surname [PERSON_NAME] Email [EMAIL_ADDRESS][DOMAIN_NAM…" at bounding box center [705, 274] width 713 height 221
click at [930, 283] on input at bounding box center [972, 276] width 169 height 35
click at [974, 277] on input "2026" at bounding box center [972, 276] width 169 height 35
type input "2027"
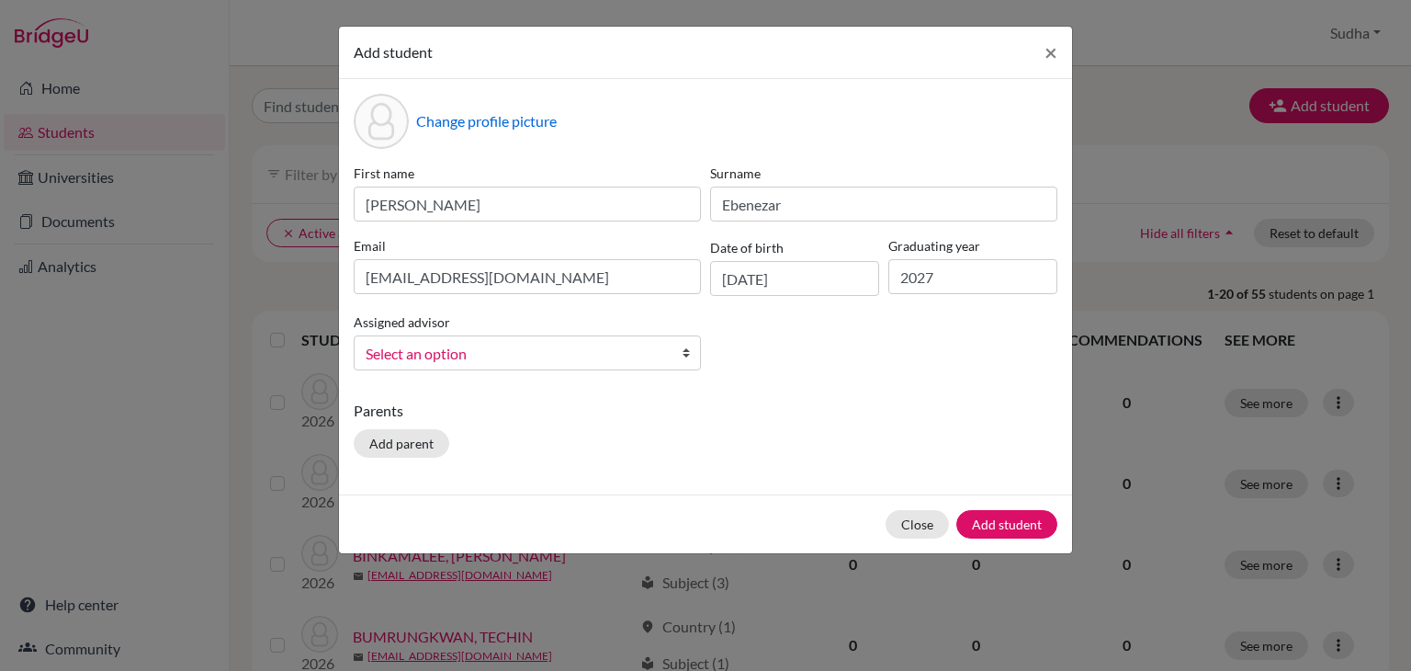
click at [878, 409] on p "Parents" at bounding box center [706, 411] width 704 height 22
click at [687, 356] on b at bounding box center [691, 352] width 18 height 33
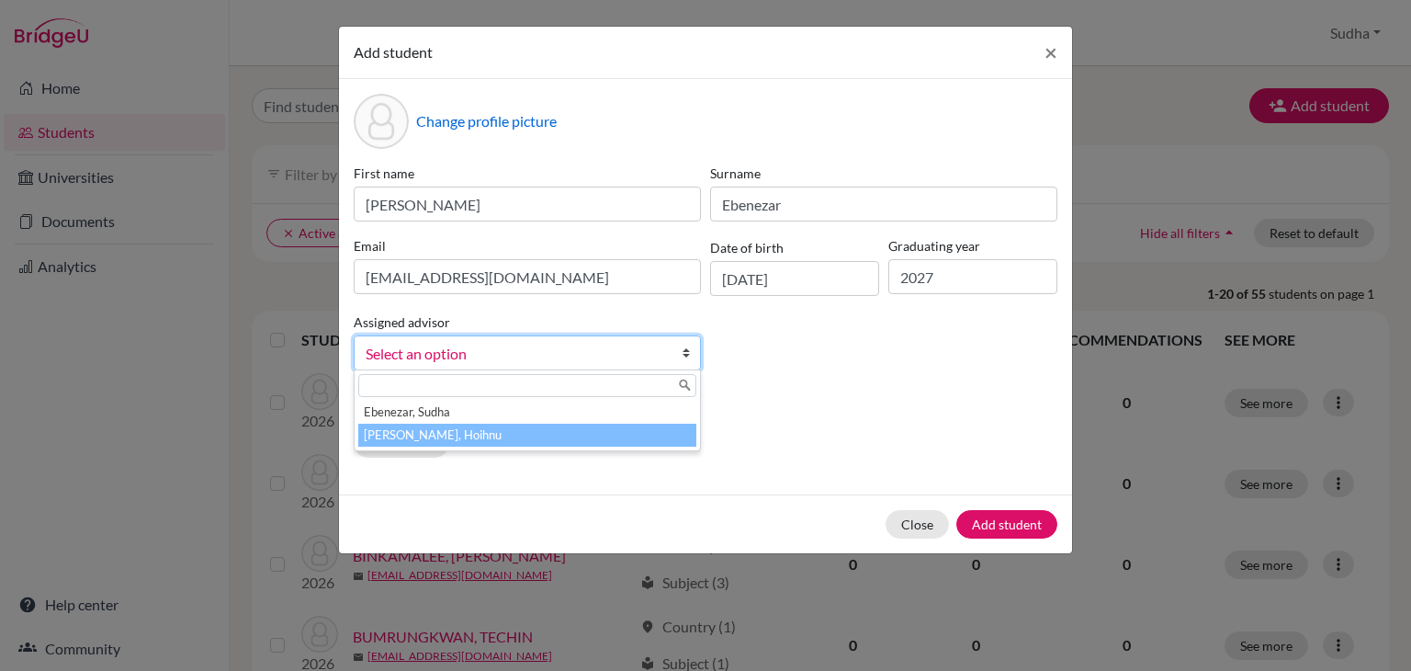
click at [600, 443] on li "[PERSON_NAME], Hoihnu" at bounding box center [527, 435] width 338 height 23
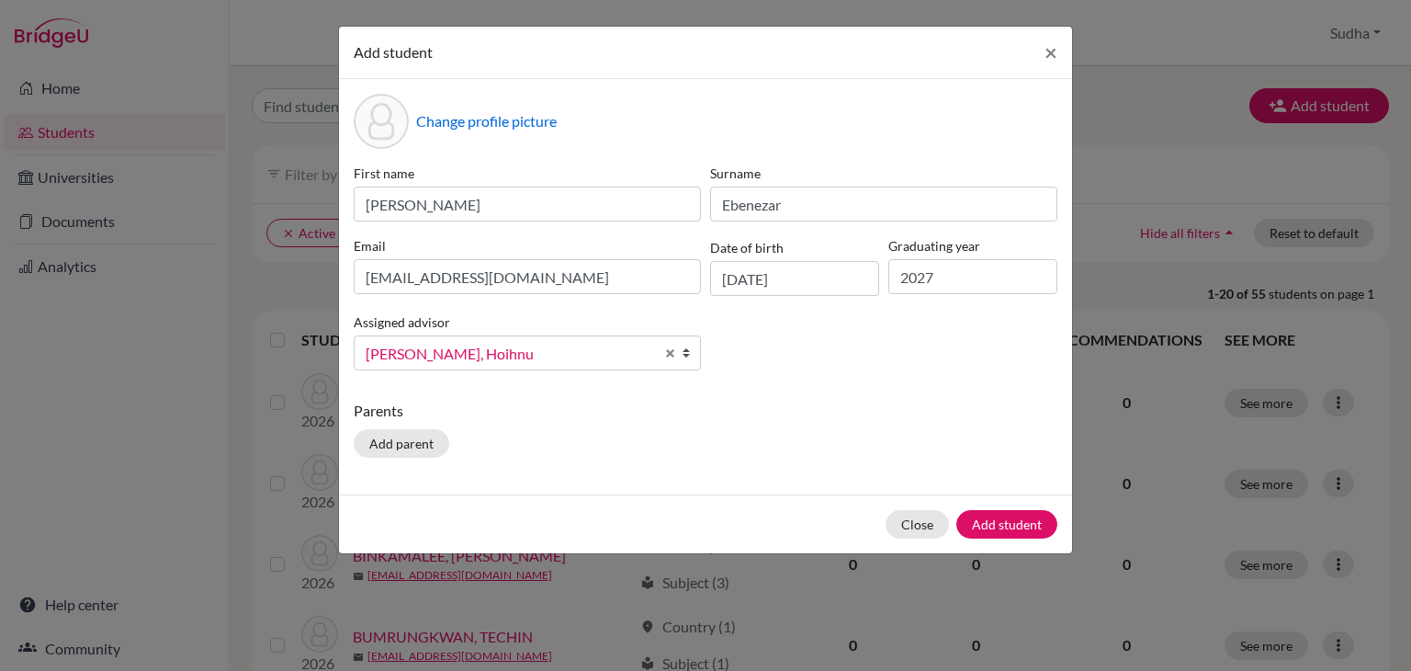
click at [809, 420] on p "Parents" at bounding box center [706, 411] width 704 height 22
click at [1007, 524] on button "Add student" at bounding box center [1006, 524] width 101 height 28
